Goal: Browse casually: Explore the website without a specific task or goal

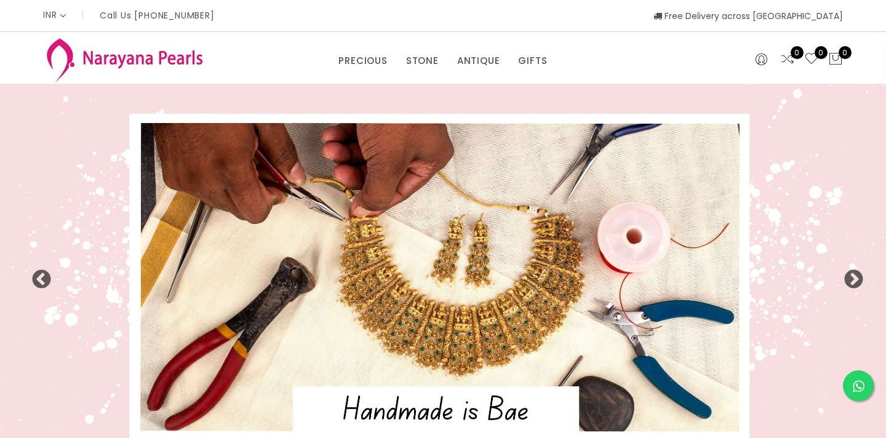
select select "INR"
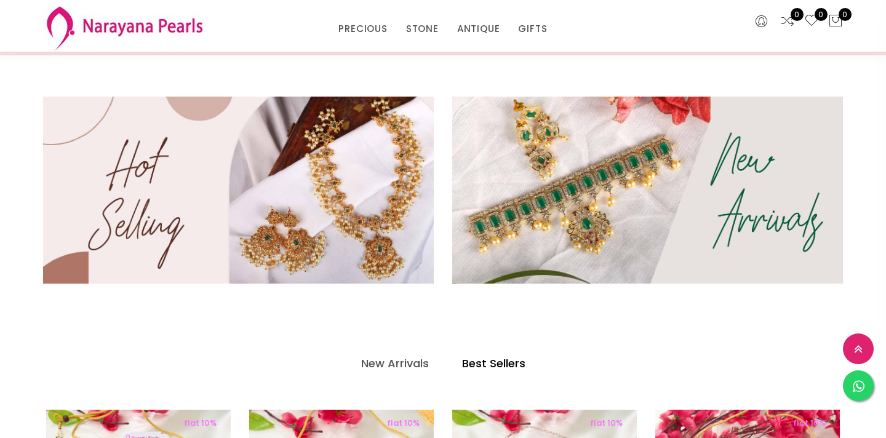
scroll to position [359, 0]
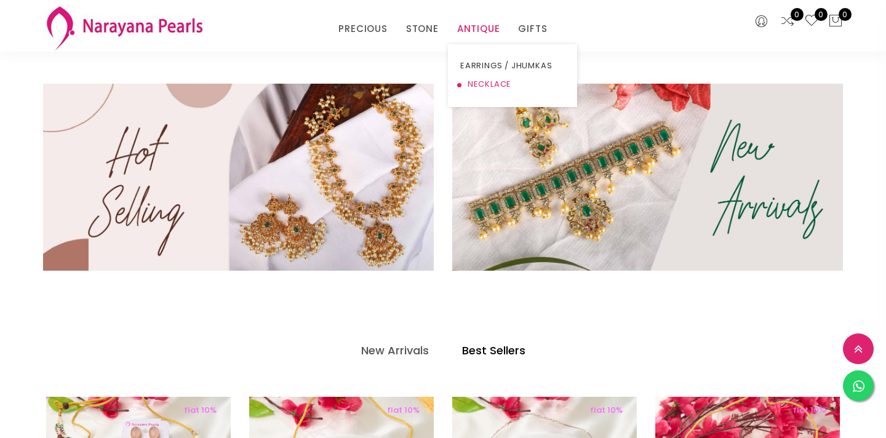
click at [485, 81] on link "NECKLACE" at bounding box center [512, 84] width 105 height 18
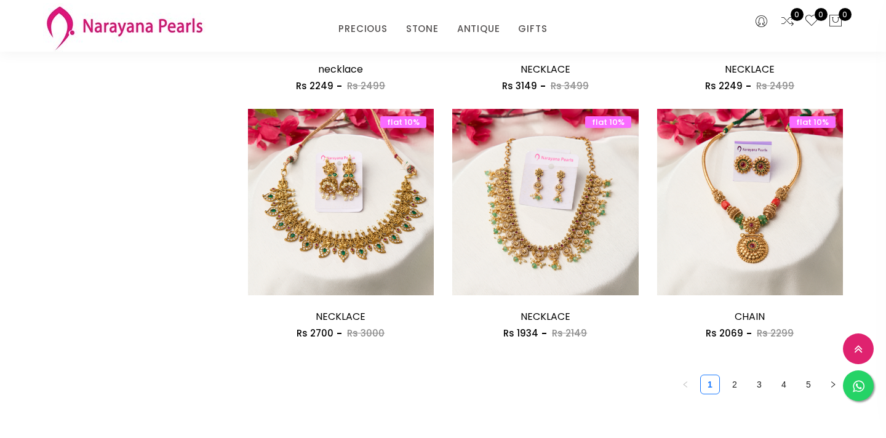
scroll to position [1566, 0]
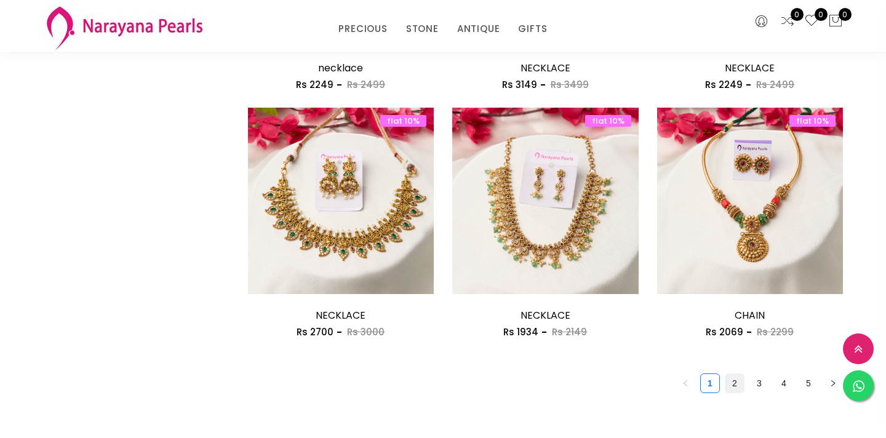
click at [733, 382] on link "2" at bounding box center [735, 383] width 18 height 18
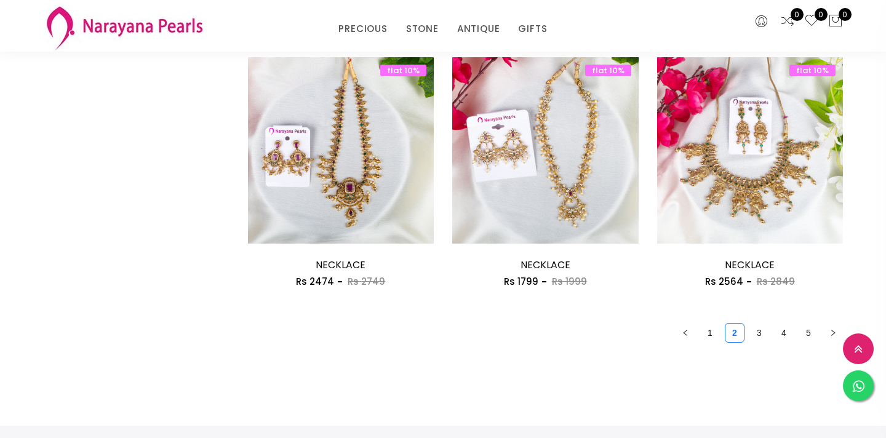
scroll to position [1657, 0]
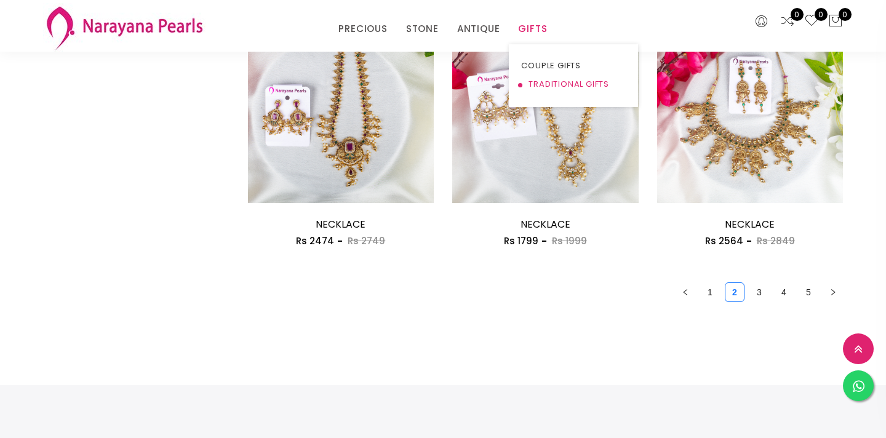
click at [545, 83] on link "TRADITIONAL GIFTS" at bounding box center [573, 84] width 105 height 18
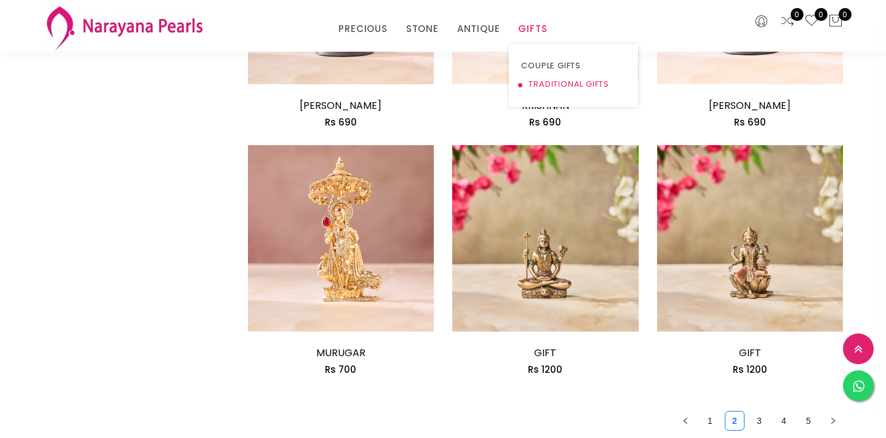
scroll to position [1657, 0]
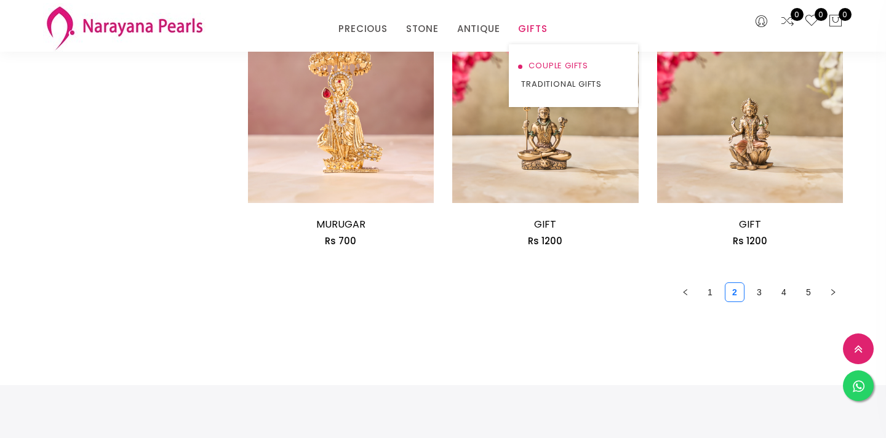
click at [536, 65] on link "COUPLE GIFTS" at bounding box center [573, 66] width 105 height 18
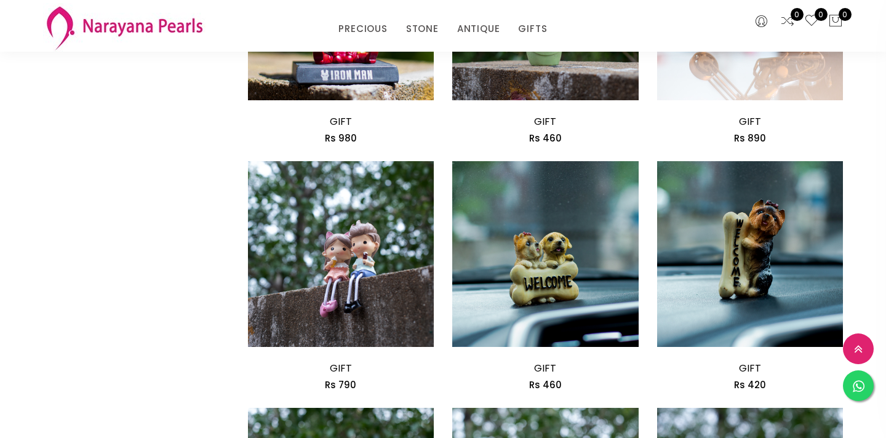
scroll to position [771, 0]
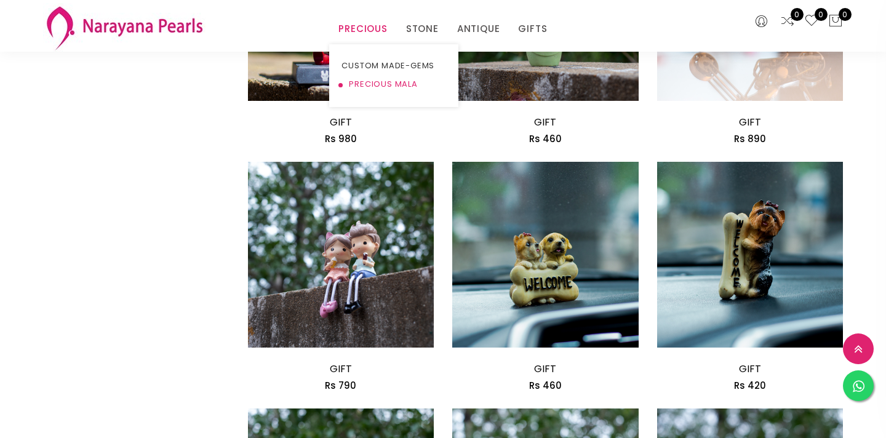
click at [380, 81] on link "PRECIOUS MALA" at bounding box center [394, 84] width 105 height 18
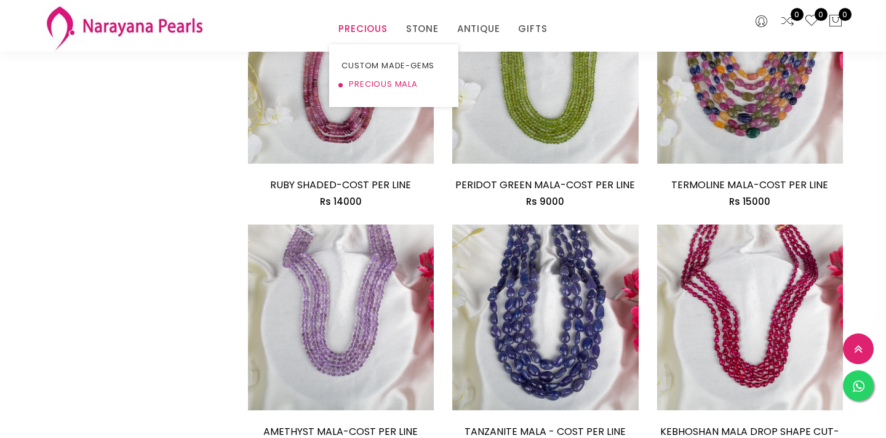
scroll to position [771, 0]
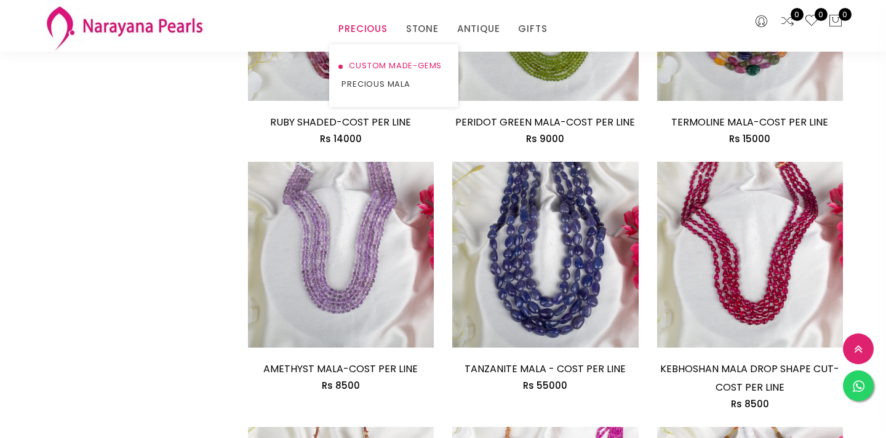
click at [372, 69] on link "CUSTOM MADE-GEMS" at bounding box center [394, 66] width 105 height 18
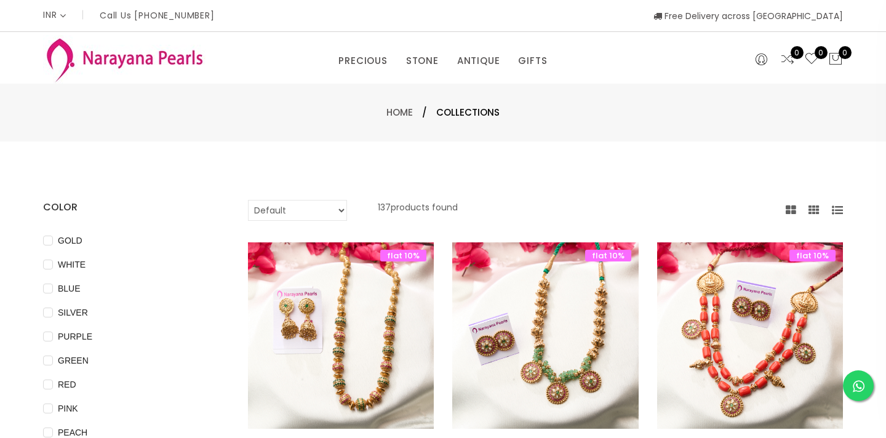
click at [299, 206] on select "Default Price - High to Low Price - Low to High" at bounding box center [297, 210] width 99 height 21
click at [126, 58] on img at bounding box center [124, 59] width 163 height 49
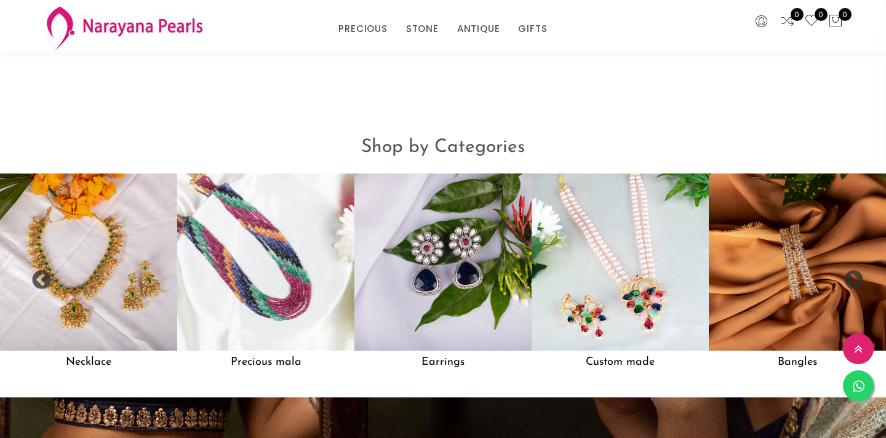
scroll to position [943, 0]
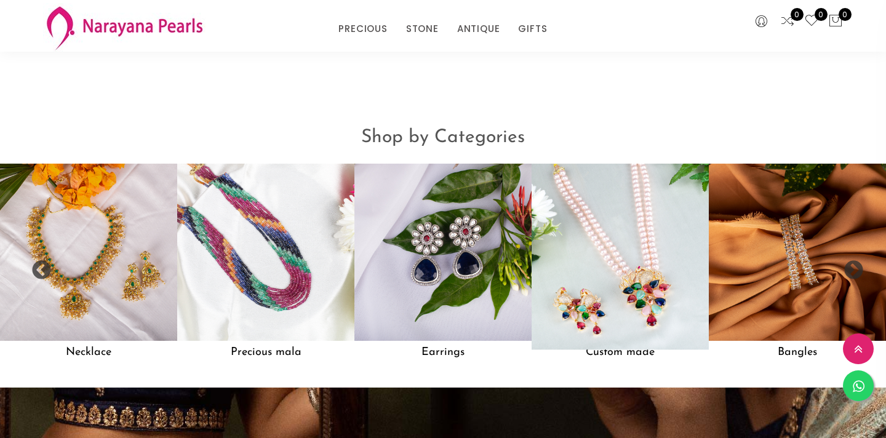
click at [614, 254] on img at bounding box center [620, 252] width 195 height 195
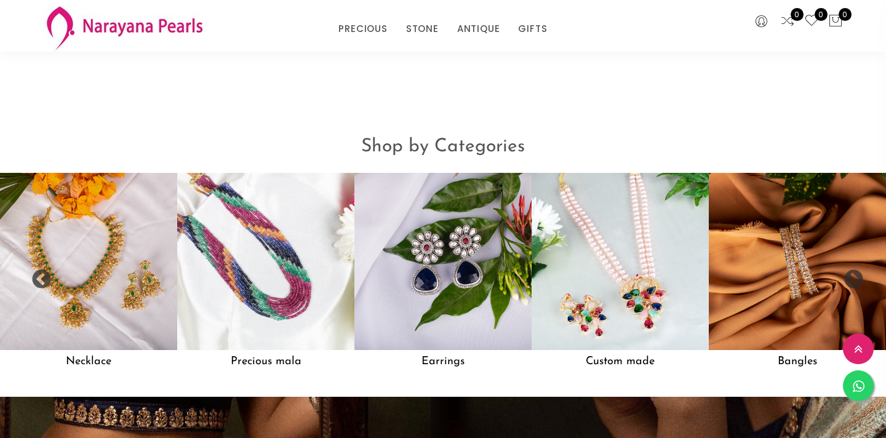
scroll to position [952, 0]
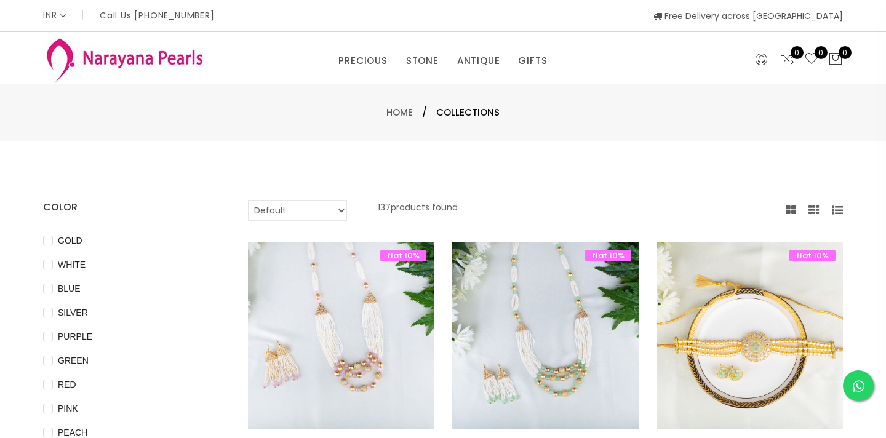
select select "INR"
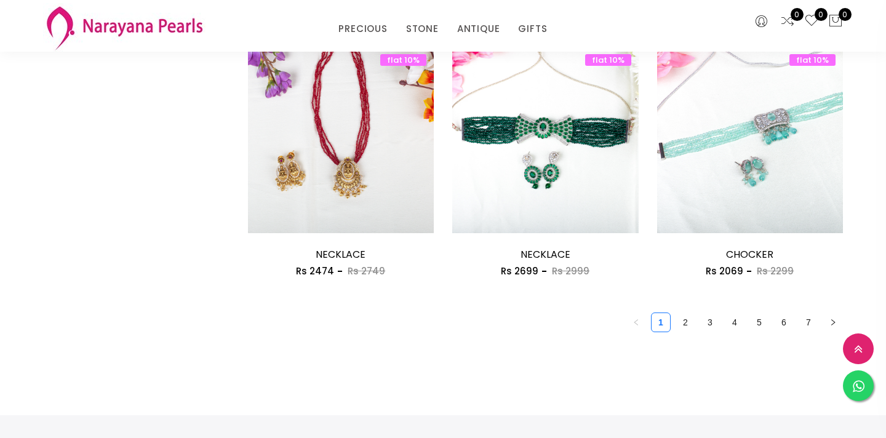
scroll to position [1630, 0]
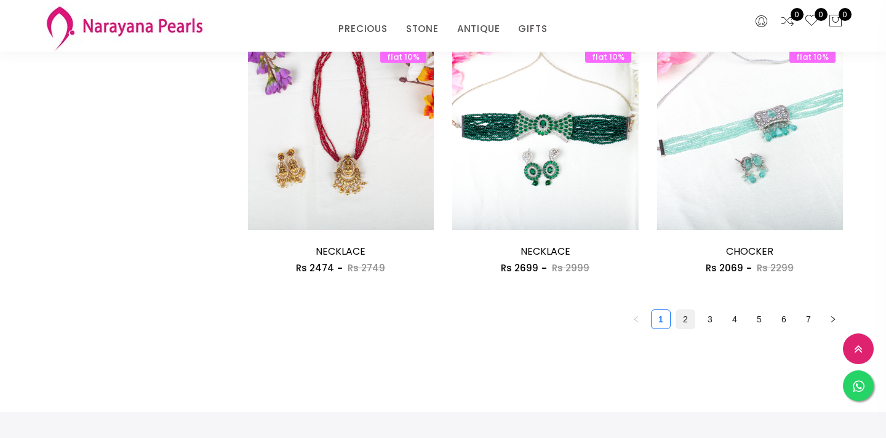
click at [686, 321] on link "2" at bounding box center [686, 319] width 18 height 18
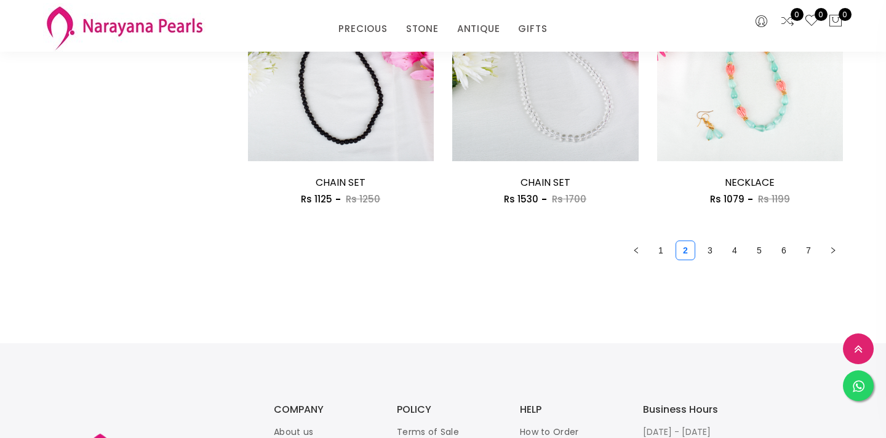
scroll to position [1702, 0]
